Goal: Transaction & Acquisition: Purchase product/service

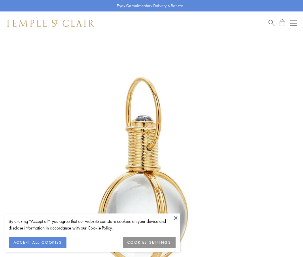
scroll to position [151, 0]
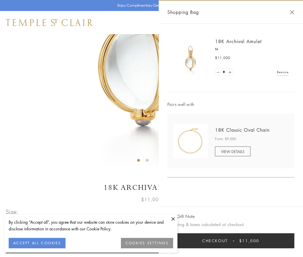
click at [231, 240] on button "Checkout $11,000" at bounding box center [231, 240] width 127 height 15
